Goal: Information Seeking & Learning: Obtain resource

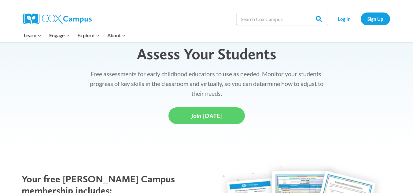
scroll to position [169, 0]
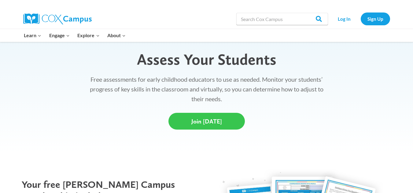
click at [186, 127] on link "Join Today" at bounding box center [206, 121] width 76 height 17
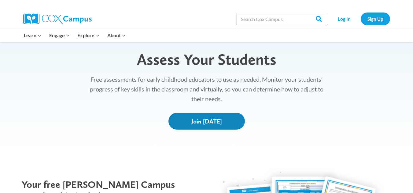
scroll to position [86, 0]
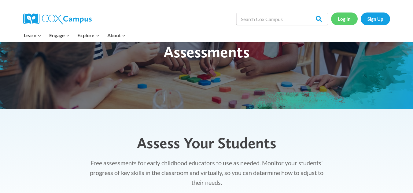
click at [345, 20] on link "Log In" at bounding box center [344, 19] width 27 height 13
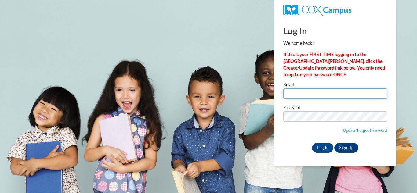
click at [298, 91] on input "Email" at bounding box center [336, 94] width 104 height 10
click at [302, 122] on span "Update/Forgot Password" at bounding box center [336, 124] width 104 height 25
type input "[EMAIL_ADDRESS][DOMAIN_NAME]"
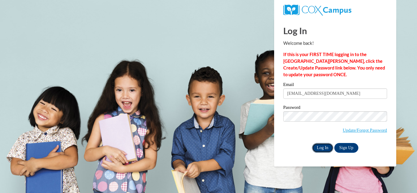
click at [322, 145] on input "Log In" at bounding box center [322, 148] width 21 height 10
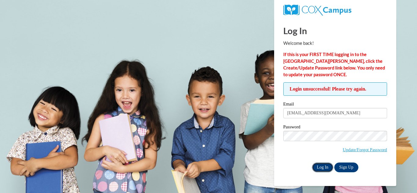
click at [325, 168] on input "Log In" at bounding box center [322, 168] width 21 height 10
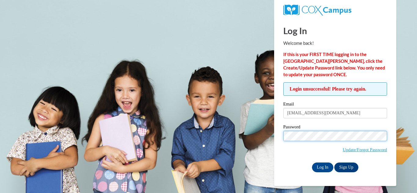
click at [312, 163] on input "Log In" at bounding box center [322, 168] width 21 height 10
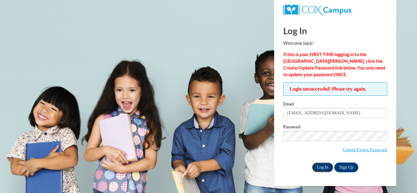
click at [312, 165] on input "Log In" at bounding box center [322, 168] width 21 height 10
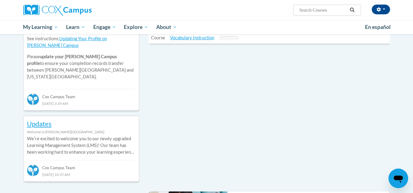
scroll to position [68, 0]
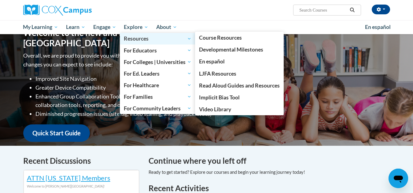
click at [139, 42] on span "Resources" at bounding box center [158, 38] width 68 height 7
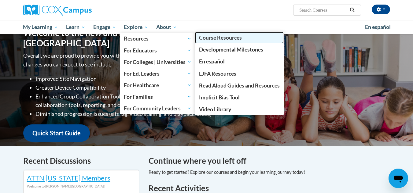
click at [217, 39] on span "Course Resources" at bounding box center [220, 38] width 43 height 6
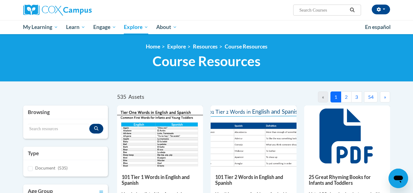
click at [197, 4] on div "Destinee Weidman (Eastern Daylight Time GMT-0400 ) My Profile Inbox My Transcri…" at bounding box center [269, 8] width 251 height 16
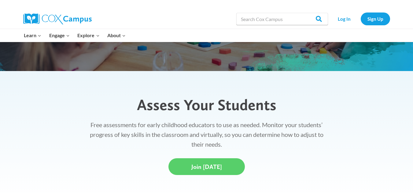
scroll to position [2, 0]
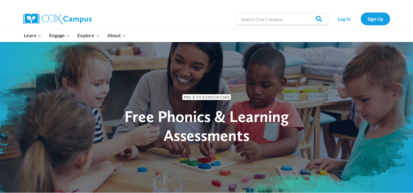
drag, startPoint x: 417, startPoint y: 25, endPoint x: 415, endPoint y: 20, distance: 5.7
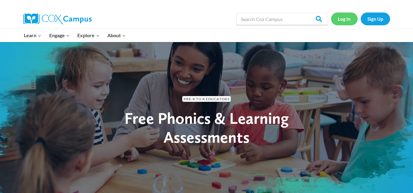
click at [339, 17] on link "Log In" at bounding box center [344, 19] width 27 height 13
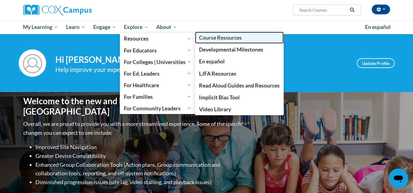
click at [209, 39] on span "Course Resources" at bounding box center [220, 38] width 43 height 6
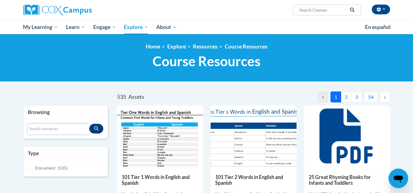
click at [51, 132] on input "Search resources" at bounding box center [59, 129] width 62 height 10
click at [46, 129] on input "phonological awareness assesment" at bounding box center [59, 129] width 62 height 10
type input "phonological awareness assesment"
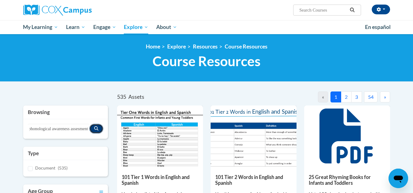
click at [96, 130] on icon "Search resources" at bounding box center [96, 129] width 4 height 4
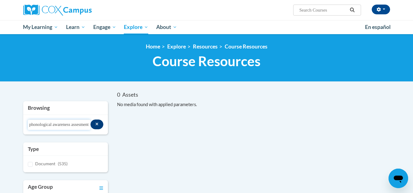
click at [73, 122] on input "phonological awareness assesment" at bounding box center [59, 125] width 63 height 10
click at [85, 126] on input "phonological awareness assesment" at bounding box center [59, 125] width 63 height 10
click at [46, 162] on span "Document" at bounding box center [45, 163] width 20 height 5
click at [33, 162] on input "Document (535)" at bounding box center [30, 164] width 5 height 5
checkbox input "true"
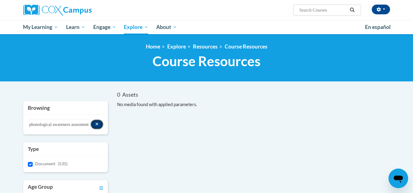
click at [96, 123] on icon "Search resources" at bounding box center [96, 124] width 3 height 4
